Goal: Task Accomplishment & Management: Complete application form

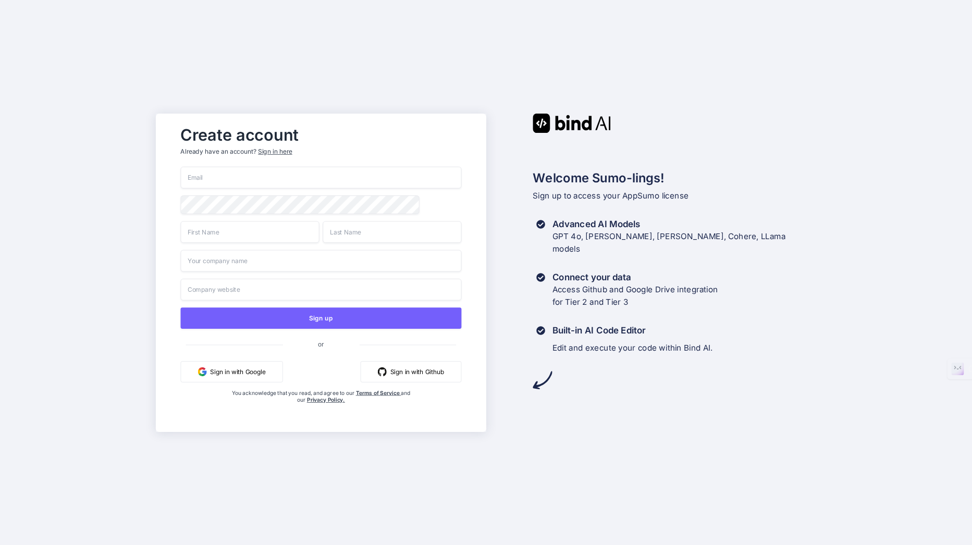
click at [355, 176] on input "email" at bounding box center [320, 178] width 281 height 22
type input "[EMAIL_ADDRESS][DOMAIN_NAME]"
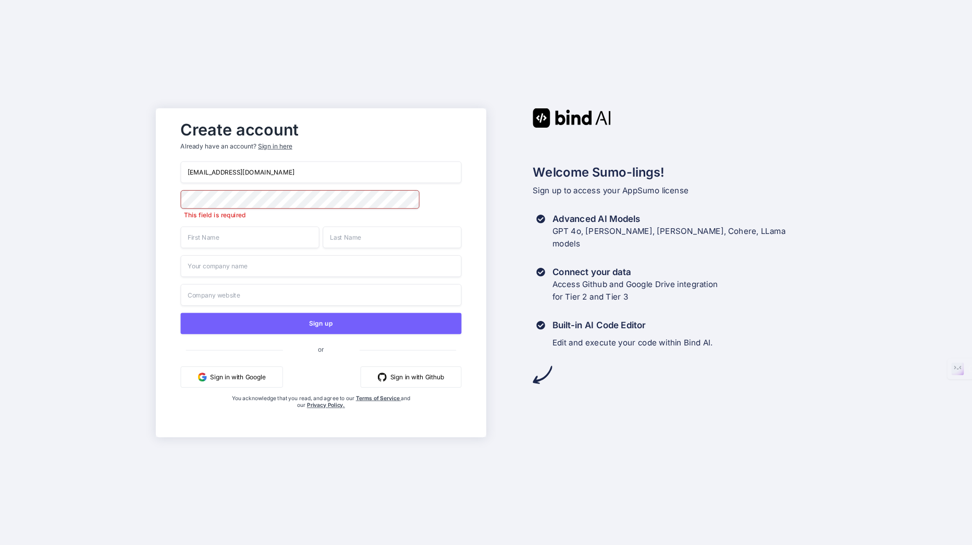
click at [251, 238] on input "text" at bounding box center [249, 237] width 139 height 22
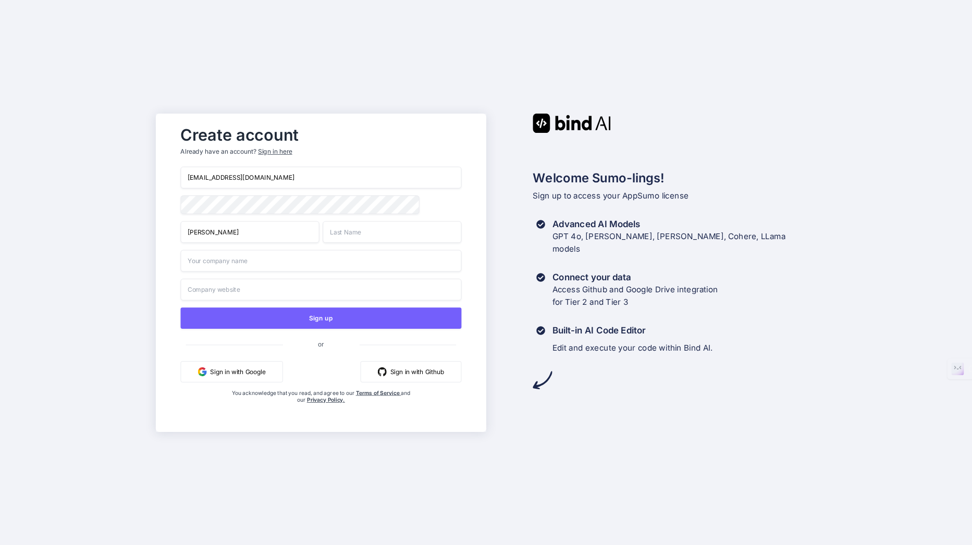
type input "Kazuyoshi"
type input "Mii"
type input "Rucira"
click at [197, 291] on input "text" at bounding box center [320, 289] width 281 height 22
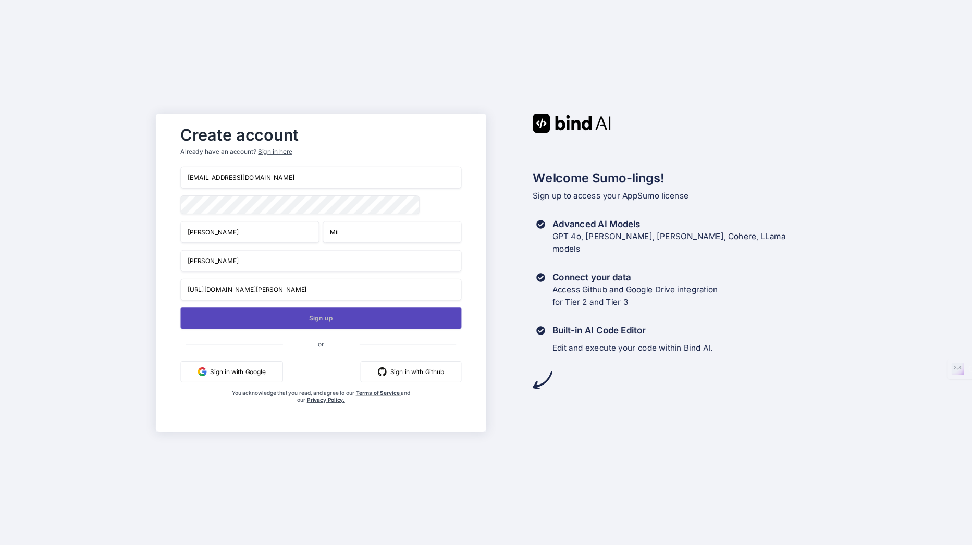
type input "https://www.rucira.jp"
click at [326, 318] on button "Sign up" at bounding box center [320, 317] width 281 height 21
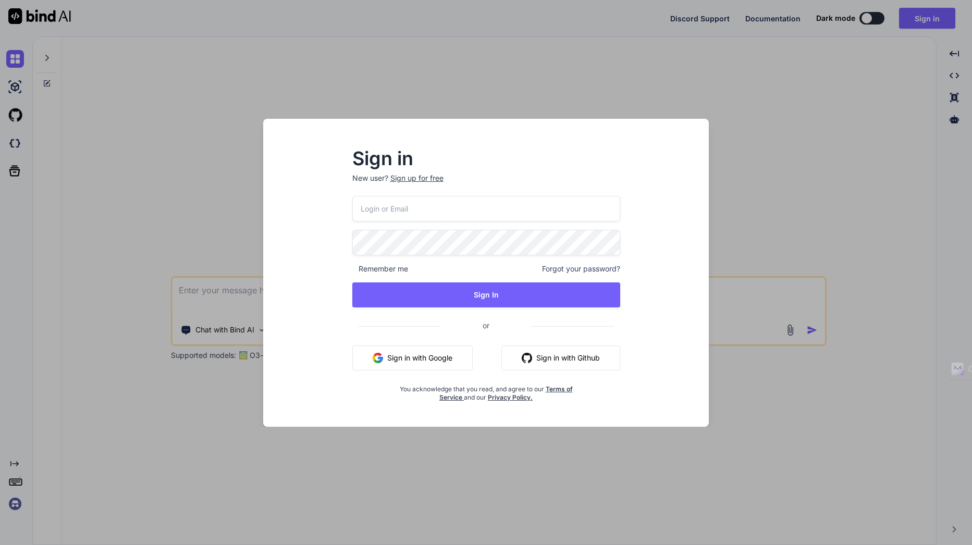
type textarea "x"
type input "[EMAIL_ADDRESS][DOMAIN_NAME]"
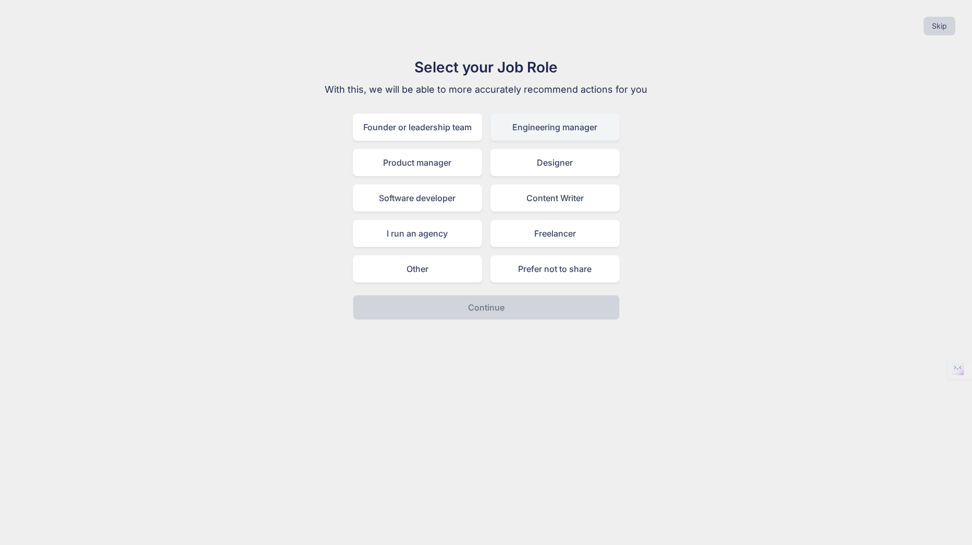
click at [553, 126] on div "Engineering manager" at bounding box center [554, 127] width 129 height 27
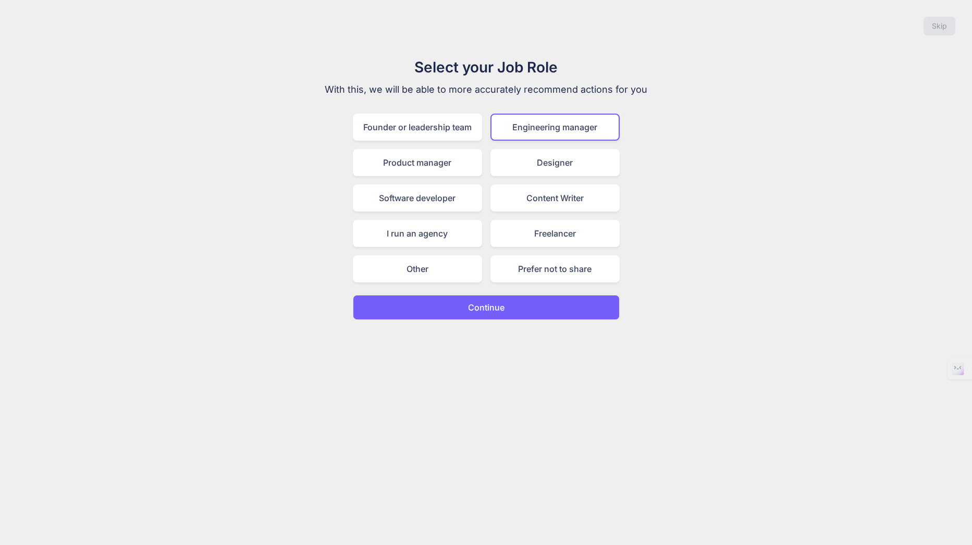
click at [489, 312] on p "Continue" at bounding box center [486, 307] width 36 height 13
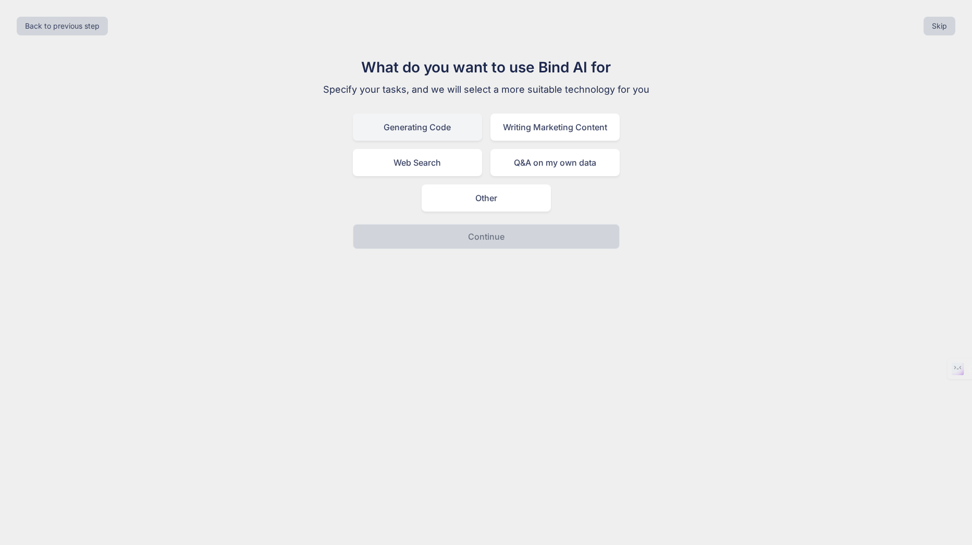
click at [432, 129] on div "Generating Code" at bounding box center [417, 127] width 129 height 27
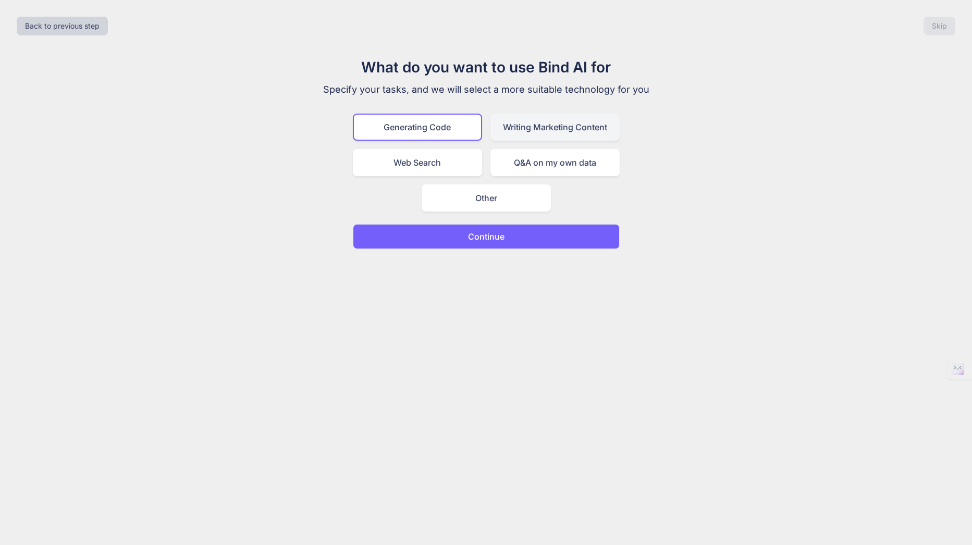
click at [536, 131] on div "Writing Marketing Content" at bounding box center [554, 127] width 129 height 27
click at [434, 125] on div "Generating Code" at bounding box center [417, 127] width 129 height 27
click at [492, 238] on p "Continue" at bounding box center [486, 236] width 36 height 13
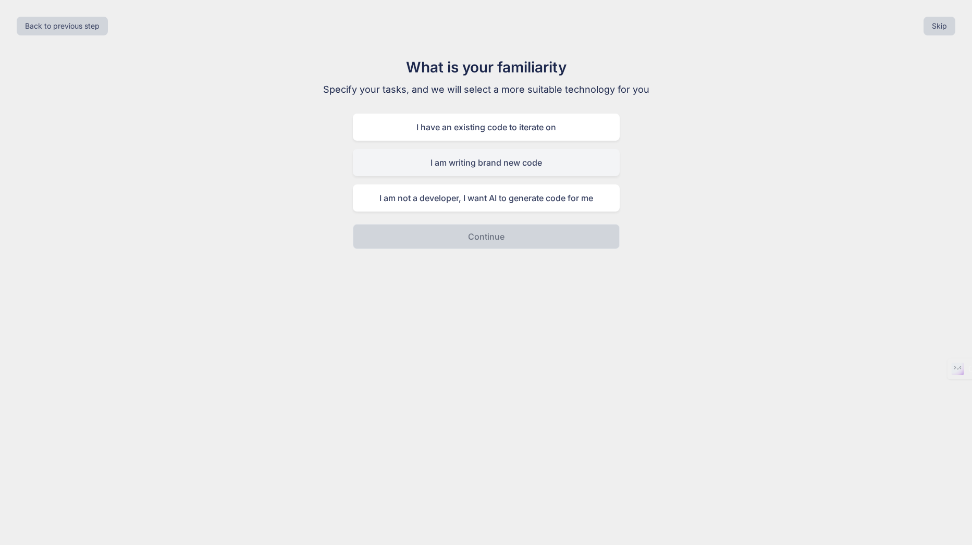
click at [472, 164] on div "I am writing brand new code" at bounding box center [486, 162] width 267 height 27
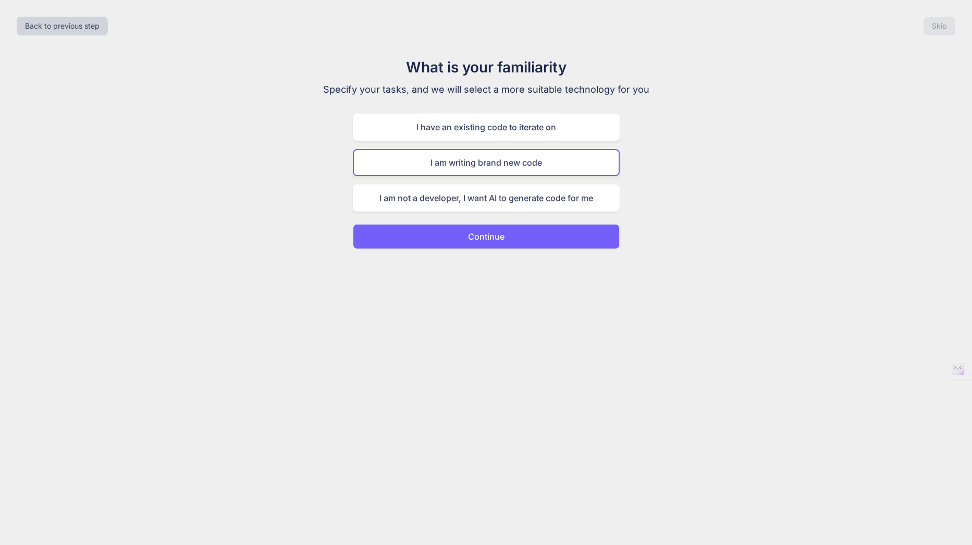
click at [494, 236] on p "Continue" at bounding box center [486, 236] width 36 height 13
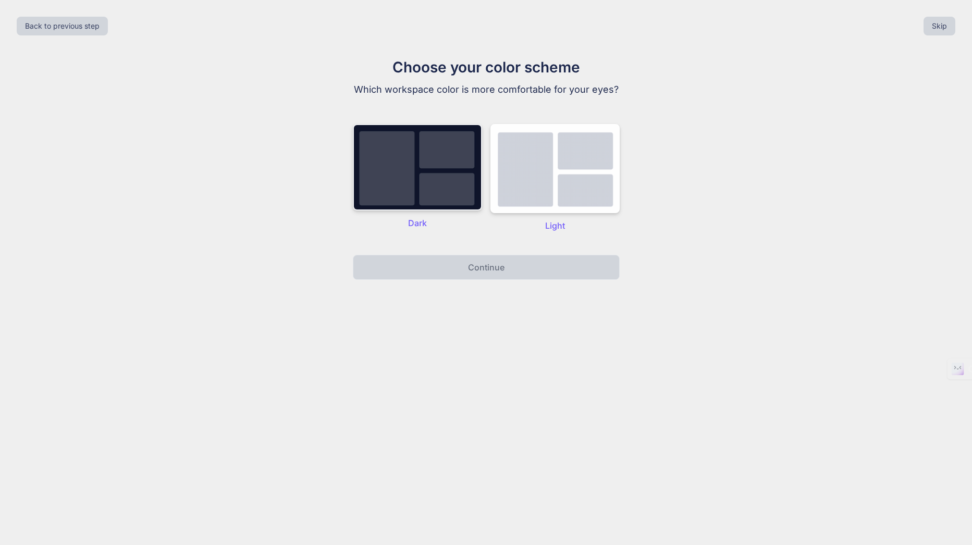
click at [430, 172] on img at bounding box center [417, 167] width 129 height 87
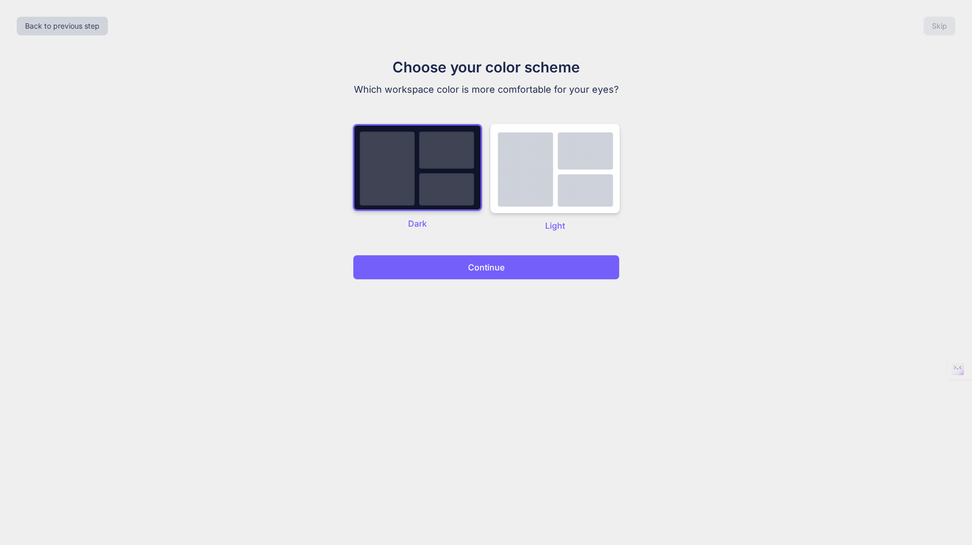
click at [482, 264] on p "Continue" at bounding box center [486, 267] width 36 height 13
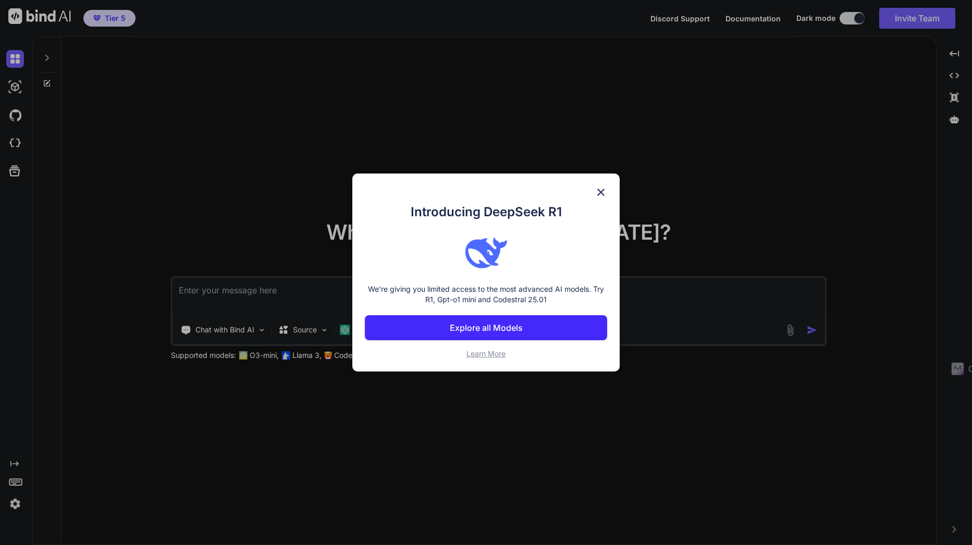
click at [489, 329] on p "Explore all Models" at bounding box center [486, 328] width 73 height 13
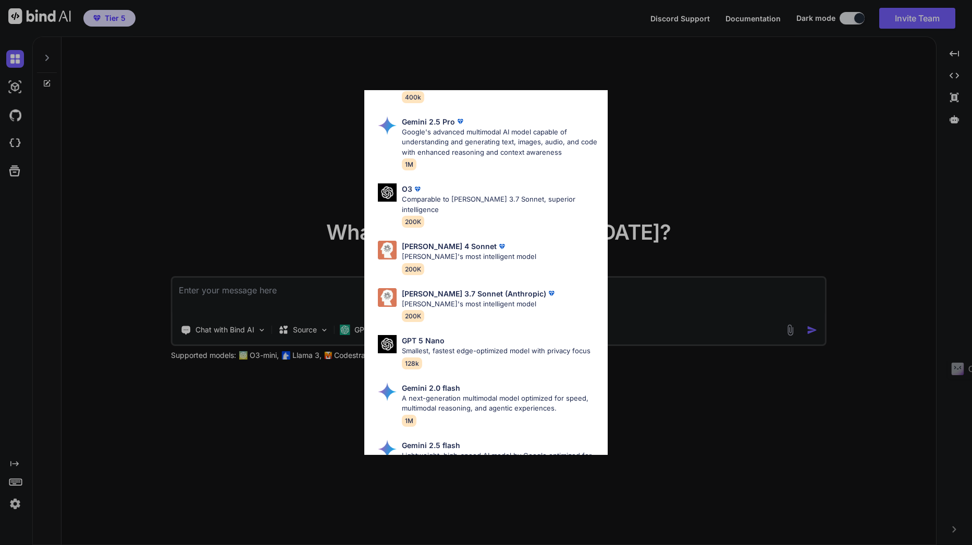
scroll to position [419, 0]
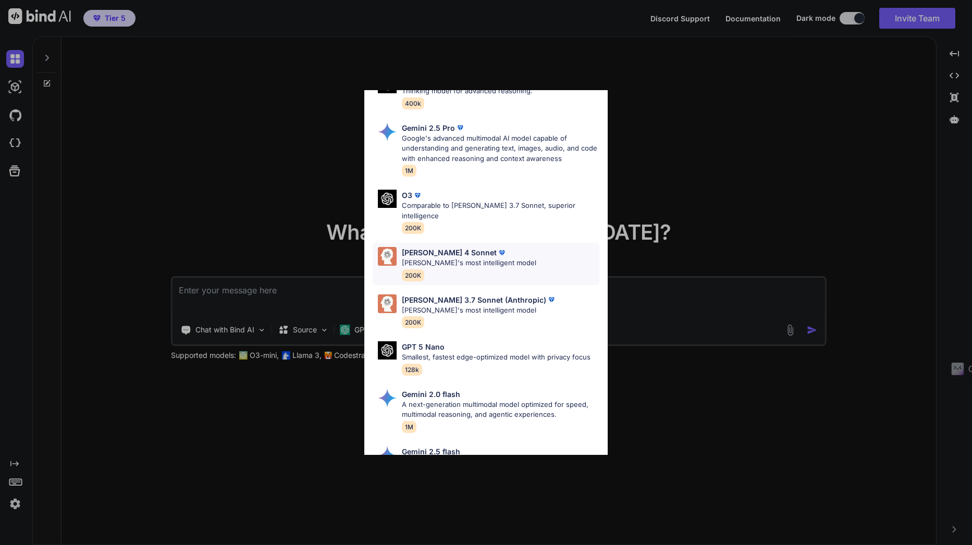
click at [436, 247] on p "[PERSON_NAME] 4 Sonnet" at bounding box center [449, 252] width 95 height 11
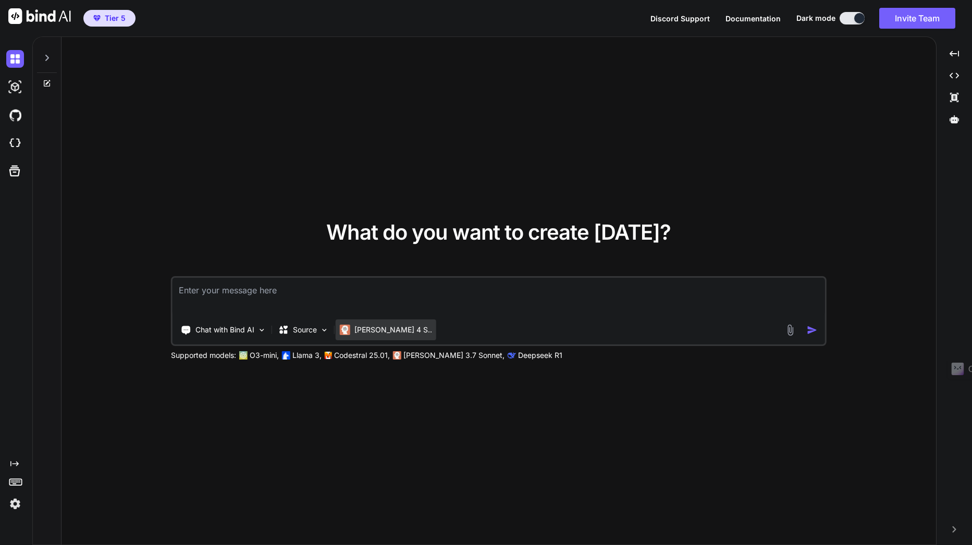
click at [378, 336] on div "[PERSON_NAME] 4 S.." at bounding box center [386, 329] width 101 height 21
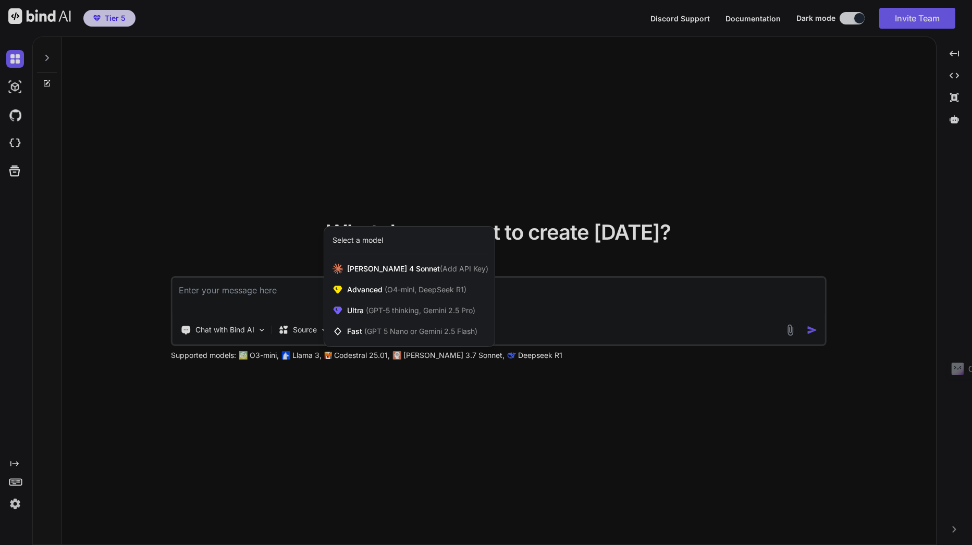
click at [403, 419] on div at bounding box center [486, 272] width 972 height 545
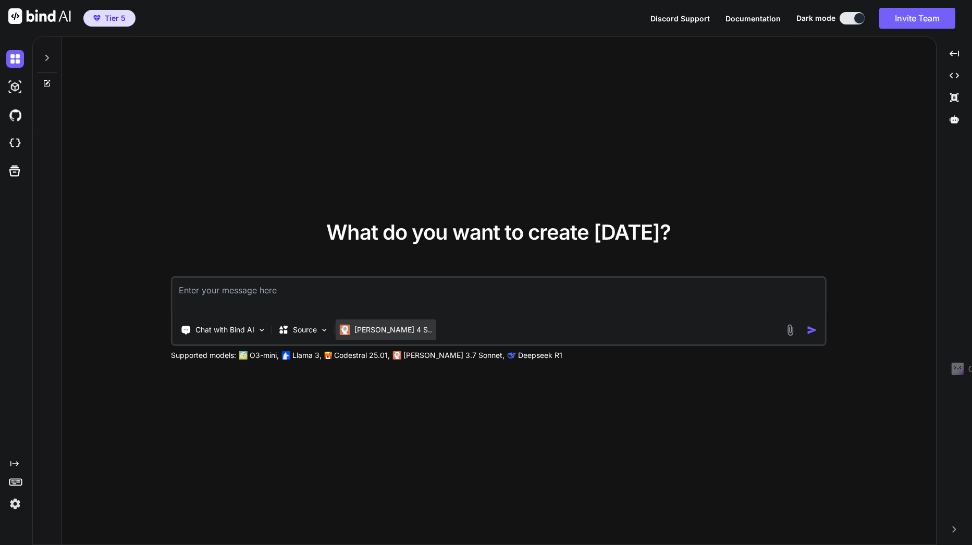
click at [374, 331] on p "[PERSON_NAME] 4 S.." at bounding box center [393, 330] width 78 height 10
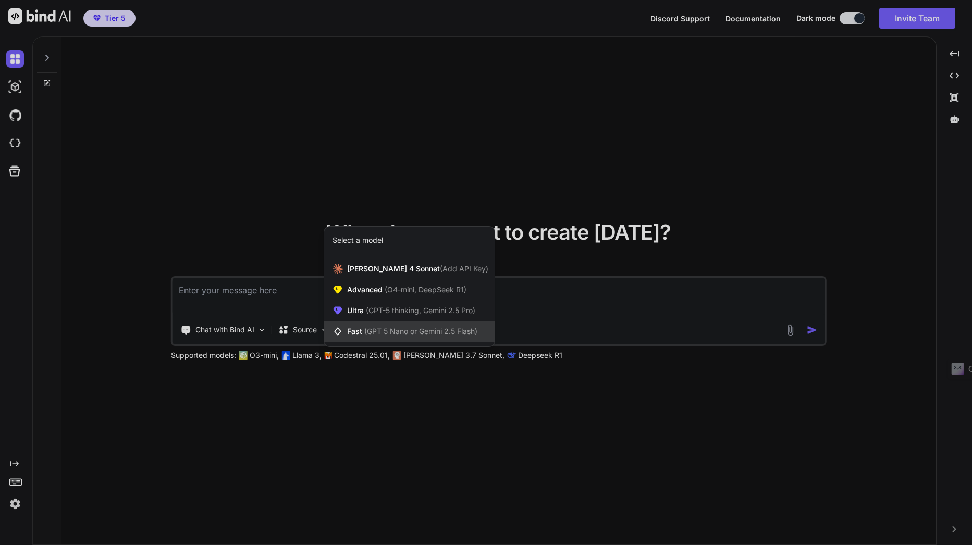
click at [416, 333] on span "(GPT 5 Nano or Gemini 2.5 Flash)" at bounding box center [420, 331] width 113 height 9
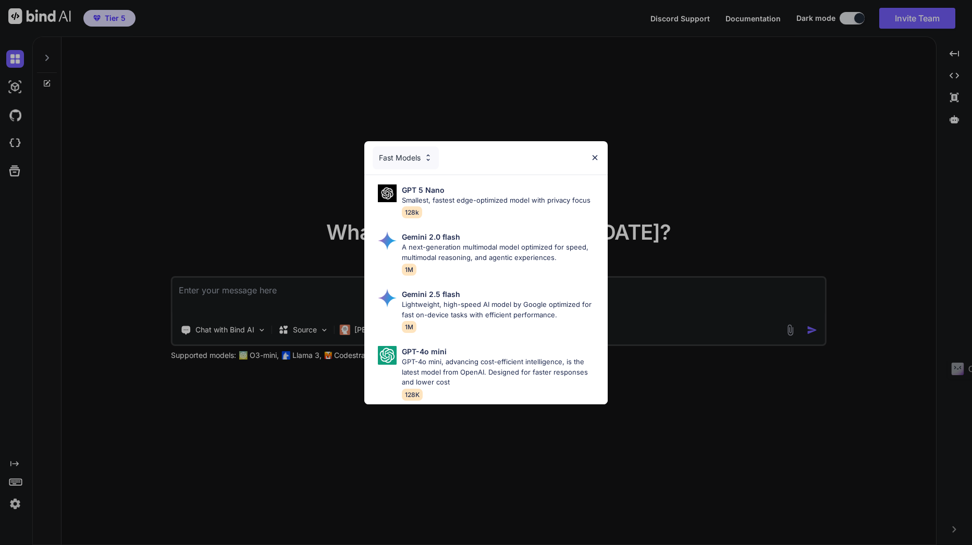
click at [287, 171] on div "Fast Models GPT 5 Nano Smallest, fastest edge-optimized model with privacy focu…" at bounding box center [486, 272] width 972 height 545
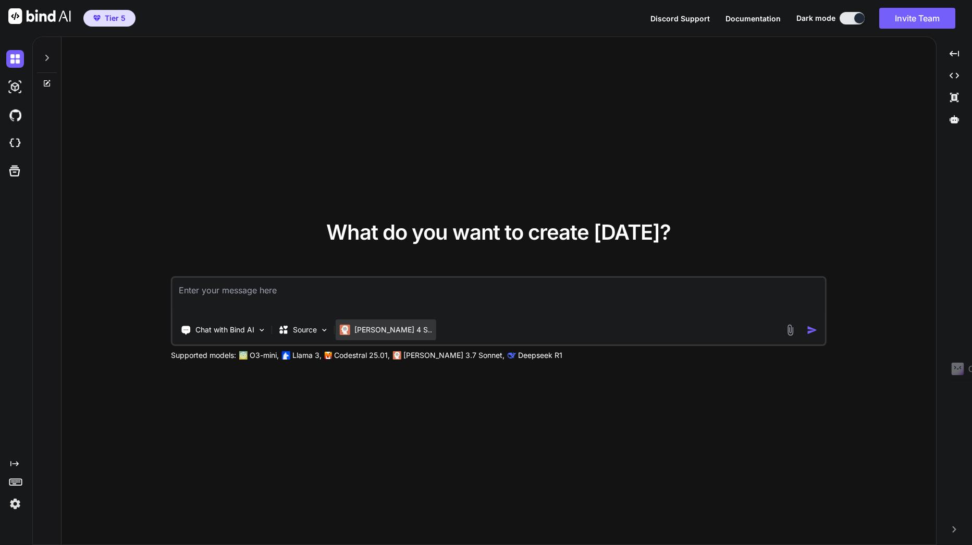
click at [369, 331] on p "[PERSON_NAME] 4 S.." at bounding box center [393, 330] width 78 height 10
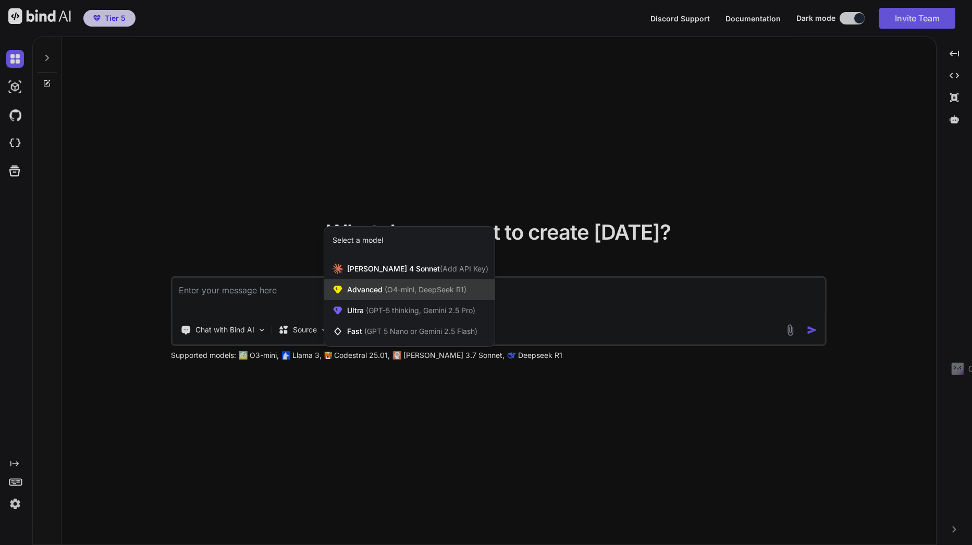
click at [440, 290] on span "(O4-mini, DeepSeek R1)" at bounding box center [424, 289] width 84 height 9
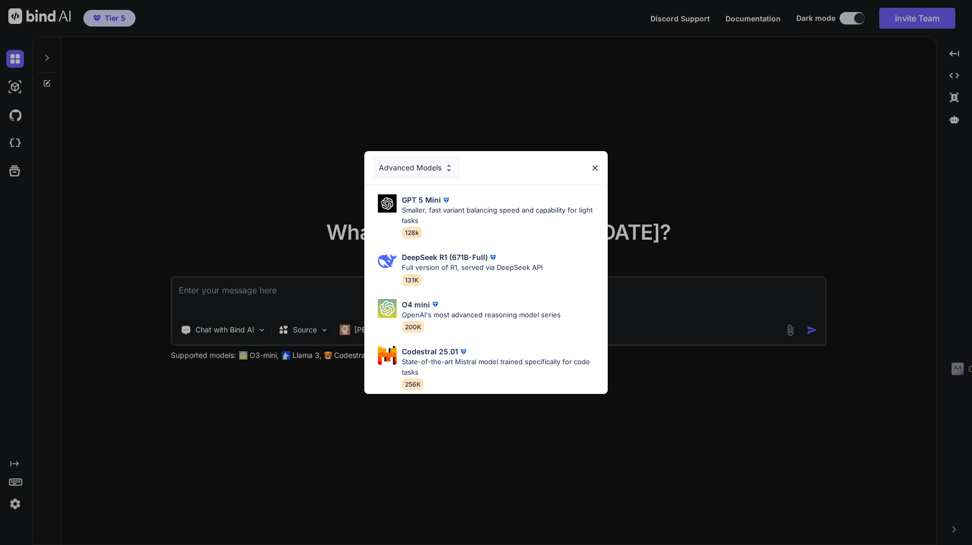
click at [415, 167] on div "Advanced Models" at bounding box center [416, 167] width 87 height 23
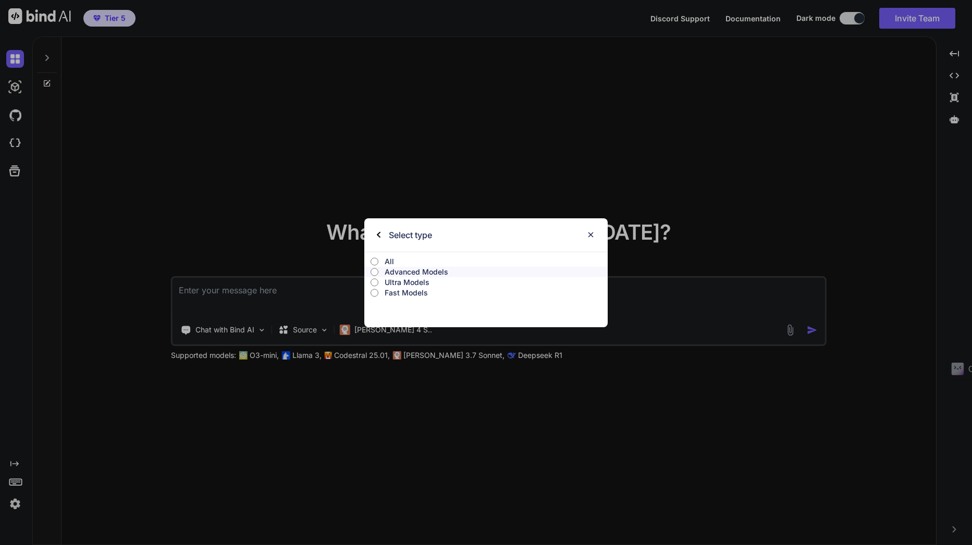
click at [358, 141] on div "Select type All Advanced Models Ultra Models Fast Models" at bounding box center [486, 272] width 972 height 545
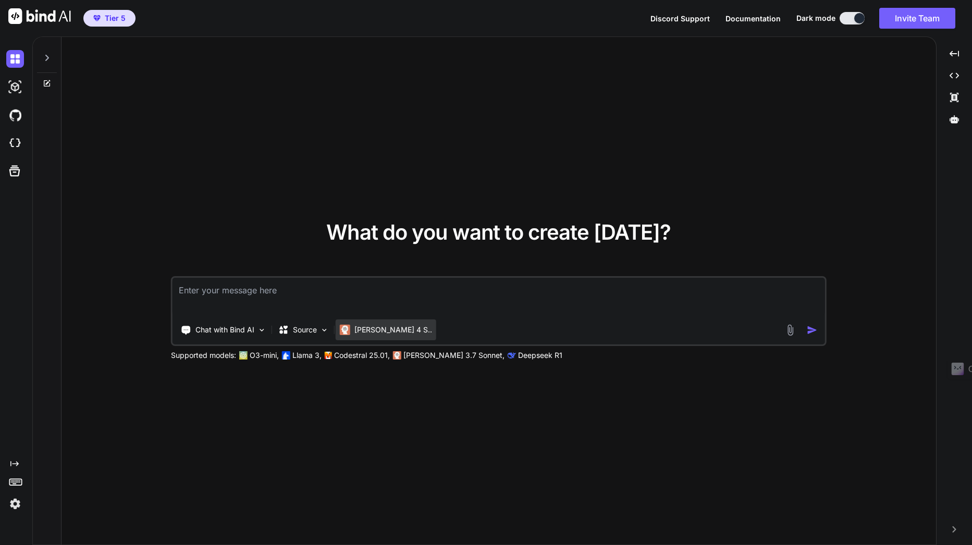
click at [364, 335] on p "[PERSON_NAME] 4 S.." at bounding box center [393, 330] width 78 height 10
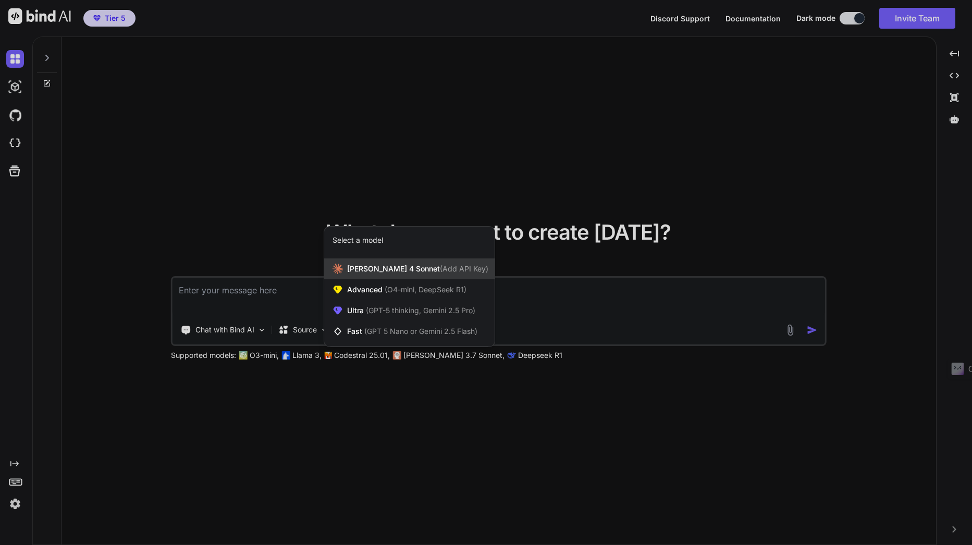
click at [384, 262] on div "[PERSON_NAME] 4 Sonnet (Add API Key)" at bounding box center [409, 268] width 170 height 21
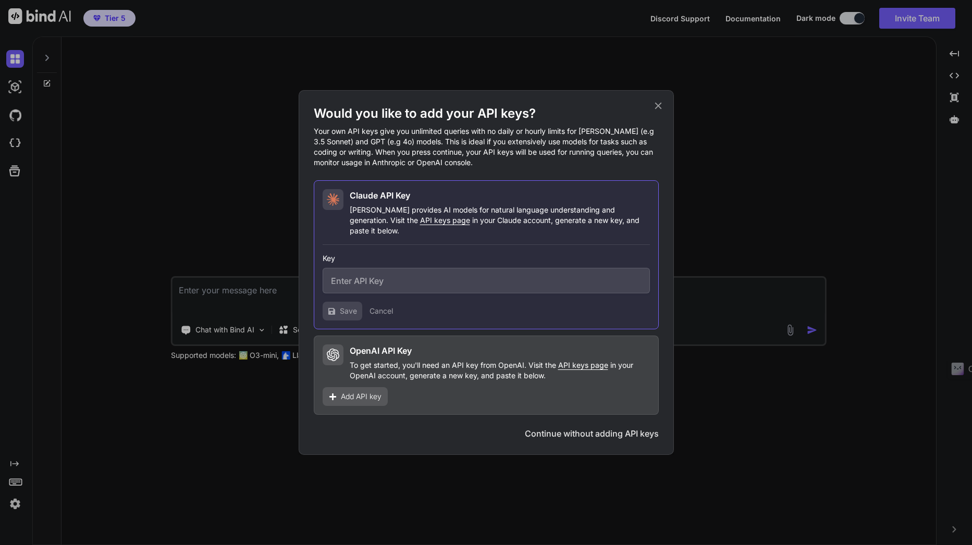
click at [574, 427] on button "Continue without adding API keys" at bounding box center [592, 433] width 134 height 13
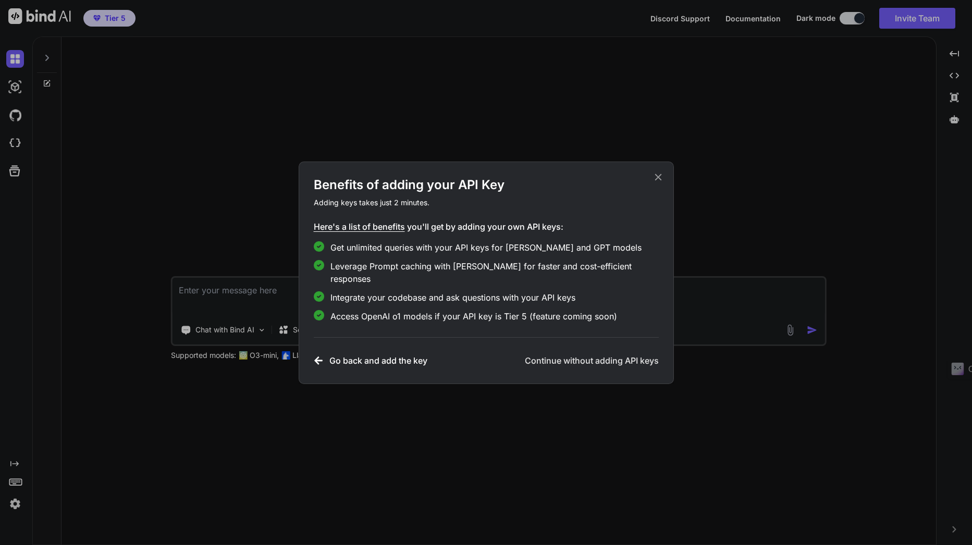
click at [581, 354] on h3 "Continue without adding API keys" at bounding box center [592, 360] width 134 height 13
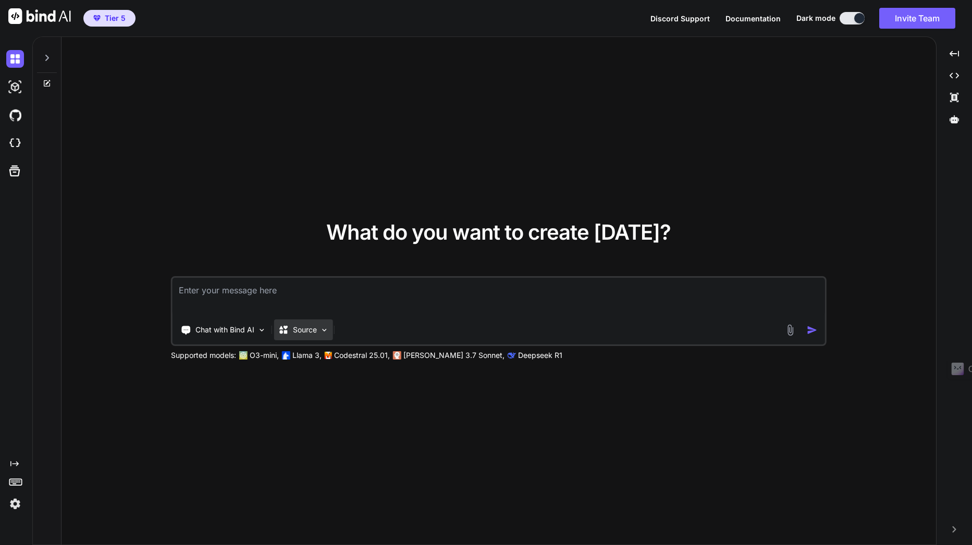
click at [307, 327] on p "Source" at bounding box center [305, 330] width 24 height 10
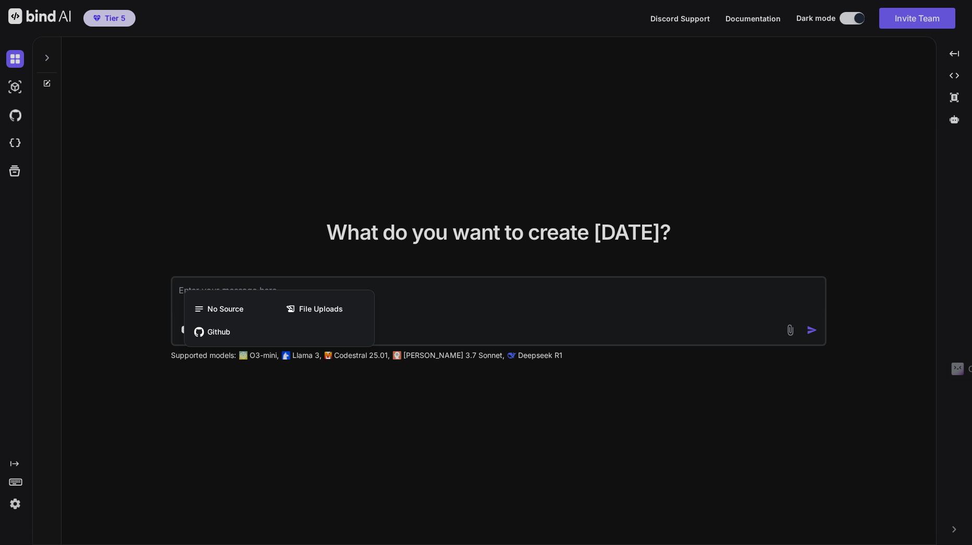
click at [339, 426] on div at bounding box center [486, 272] width 972 height 545
type textarea "x"
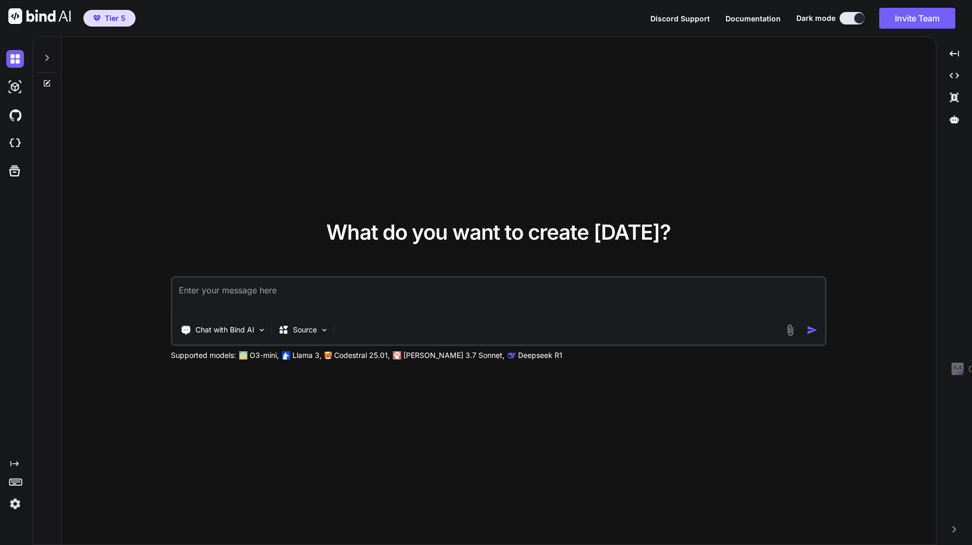
click at [177, 185] on div "What do you want to create [DATE]? Chat with Bind AI Source Supported models: O…" at bounding box center [498, 291] width 874 height 509
click at [109, 223] on div "What do you want to create [DATE]? Chat with Bind AI Source Supported models: O…" at bounding box center [498, 291] width 874 height 509
click at [14, 502] on img at bounding box center [15, 504] width 18 height 18
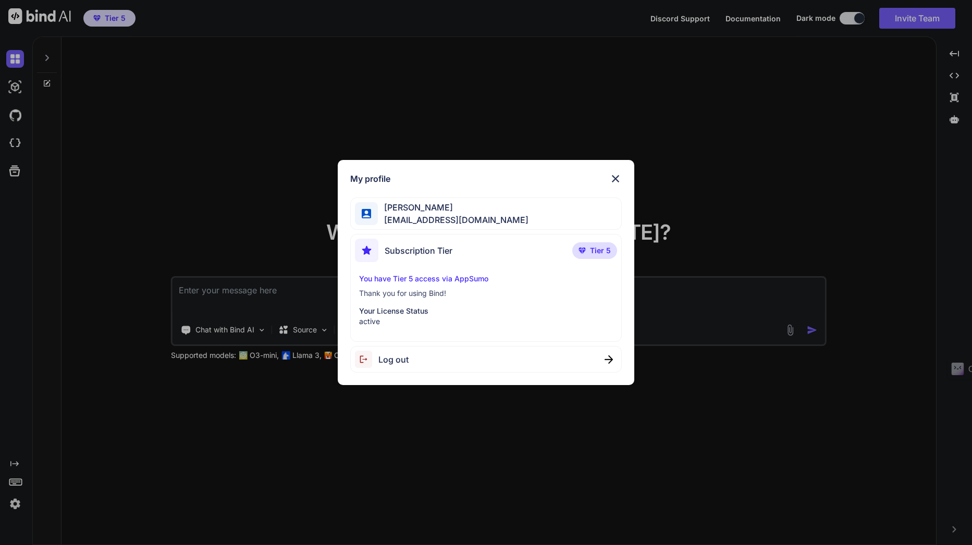
click at [397, 357] on span "Log out" at bounding box center [393, 359] width 30 height 13
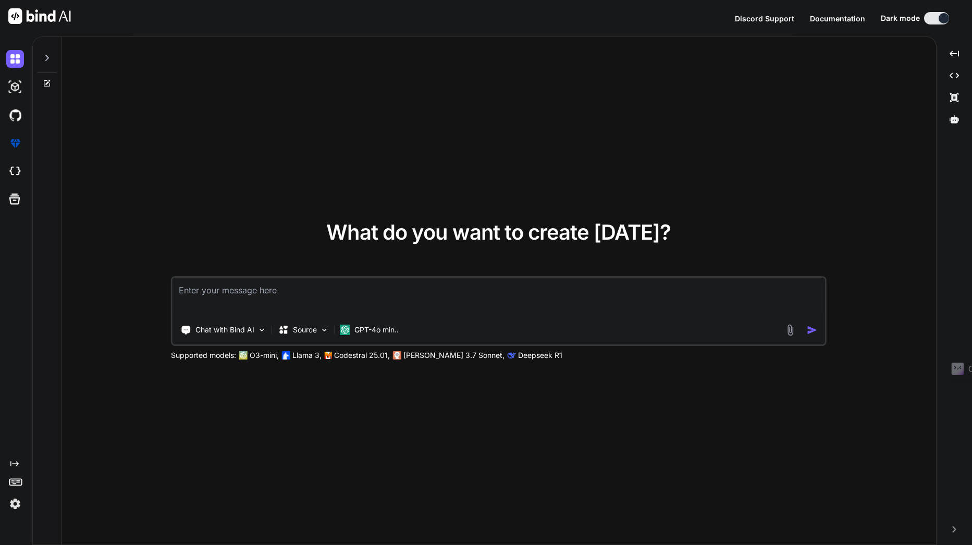
type textarea "x"
